Goal: Find specific page/section: Find specific page/section

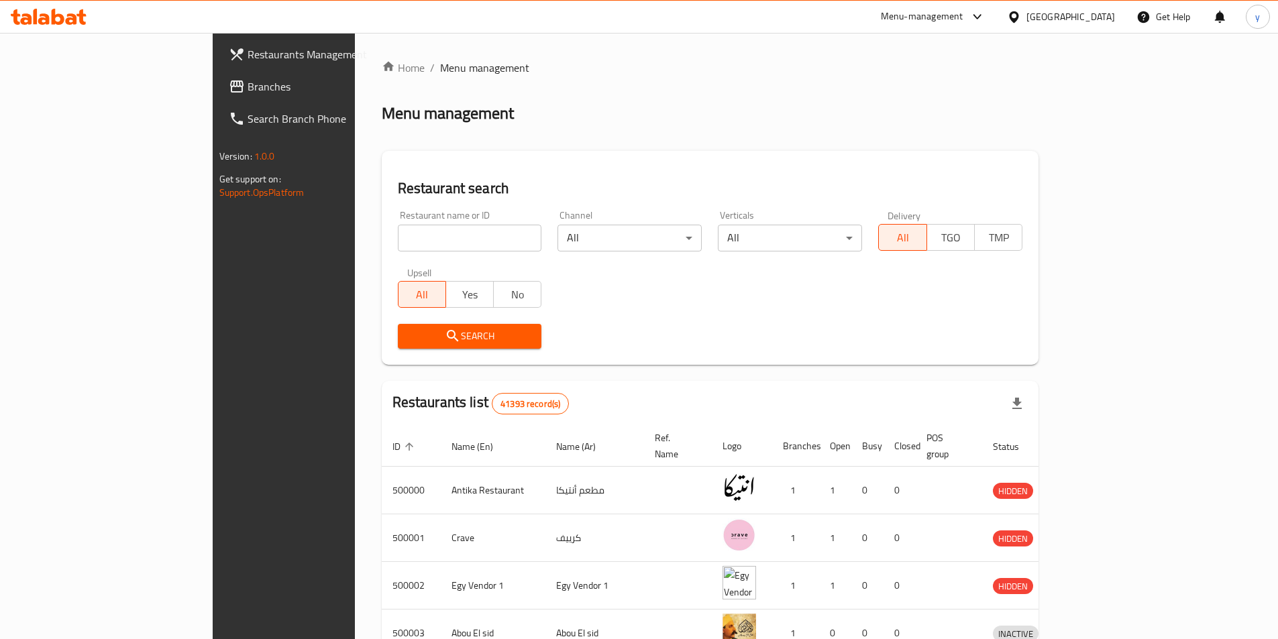
click at [1089, 26] on div "[GEOGRAPHIC_DATA]" at bounding box center [1060, 17] width 129 height 32
click at [1021, 17] on icon at bounding box center [1014, 17] width 14 height 14
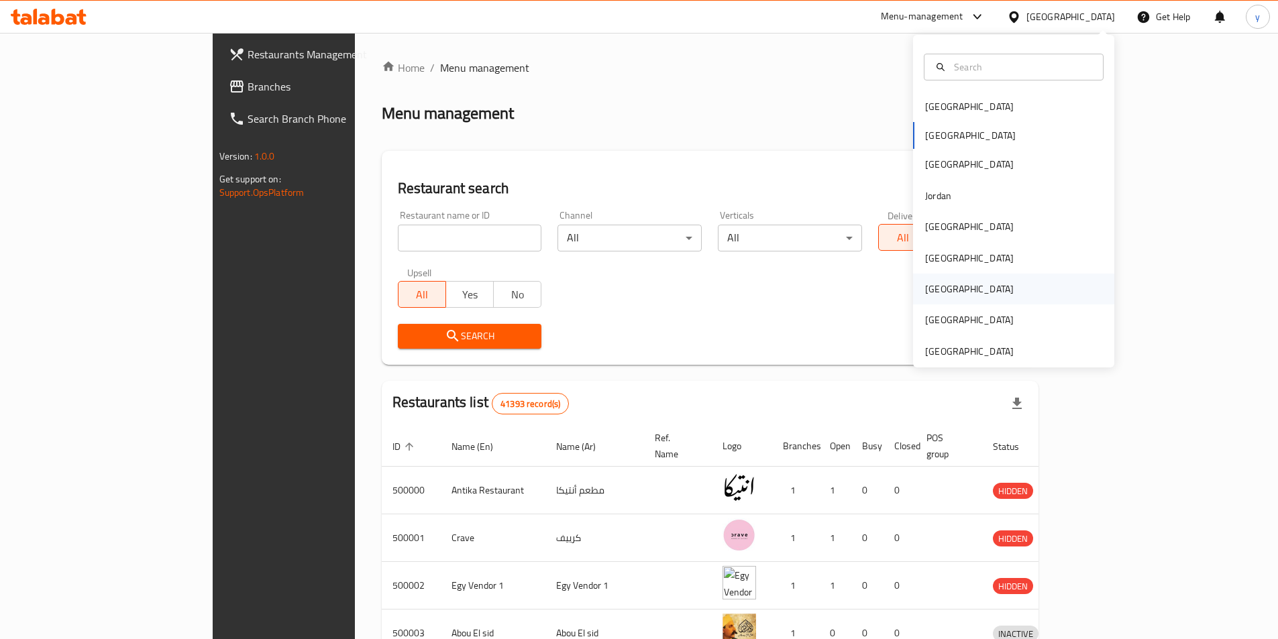
click at [1028, 299] on div "[GEOGRAPHIC_DATA]" at bounding box center [1013, 289] width 201 height 31
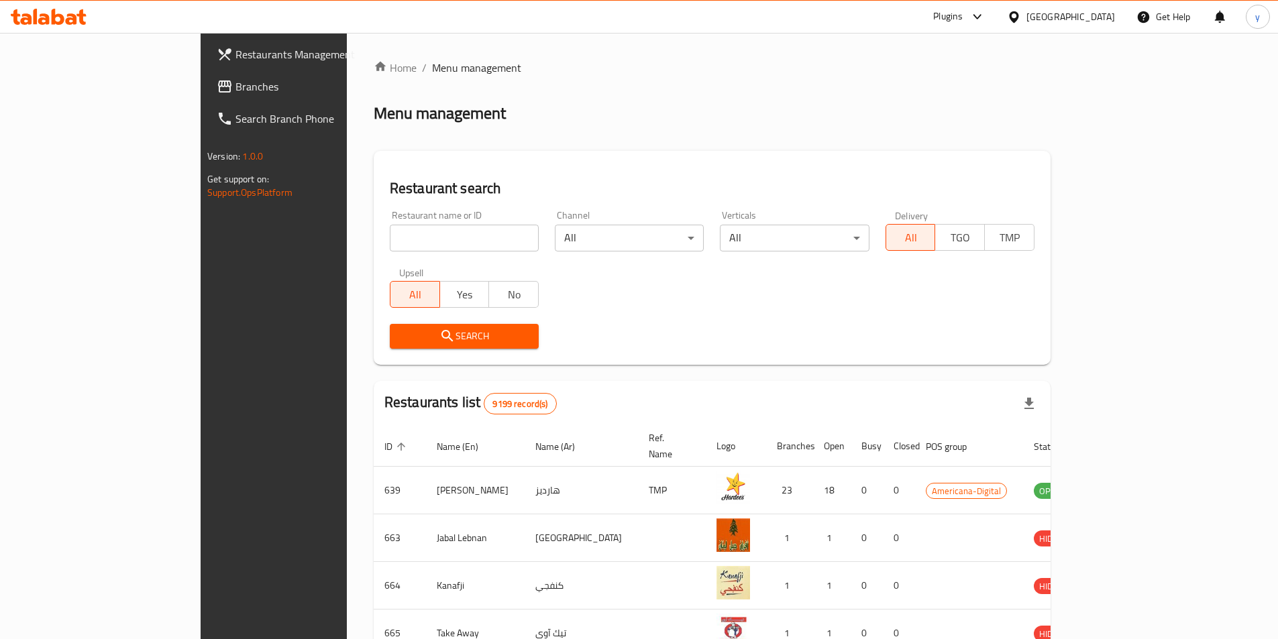
click at [435, 237] on input "search" at bounding box center [464, 238] width 149 height 27
paste input "772604"
type input "772604"
click at [423, 343] on span "Search" at bounding box center [463, 336] width 127 height 17
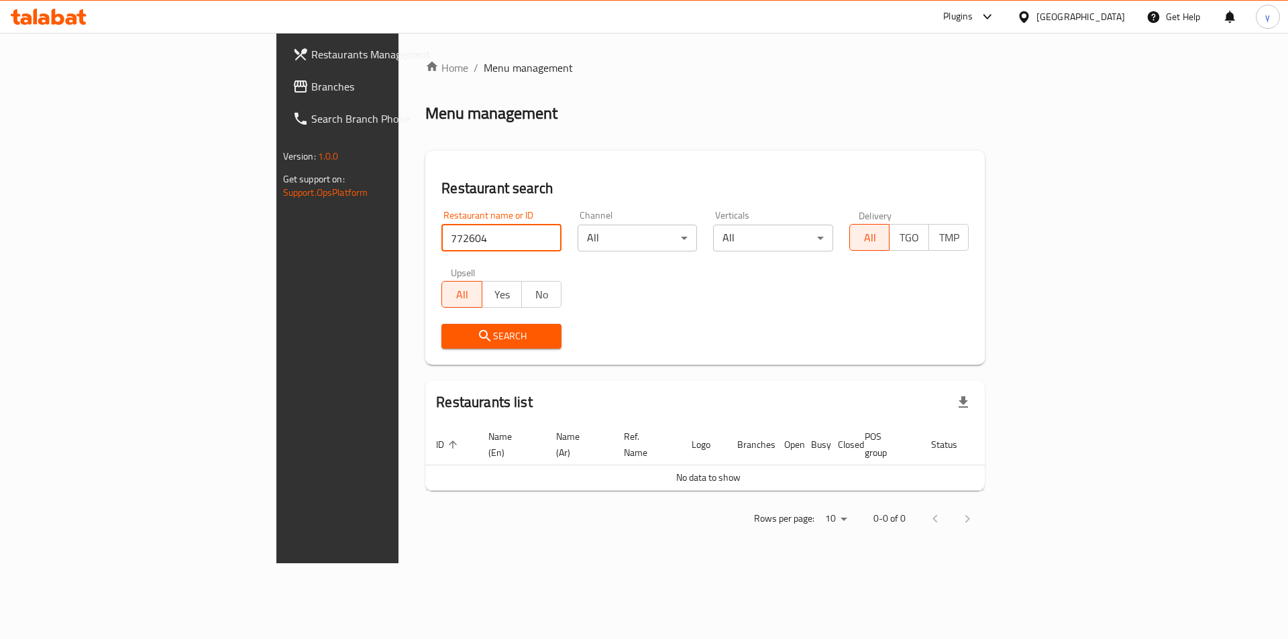
click at [441, 243] on input "772604" at bounding box center [501, 238] width 120 height 27
click at [311, 84] on span "Branches" at bounding box center [396, 86] width 170 height 16
